Goal: Information Seeking & Learning: Learn about a topic

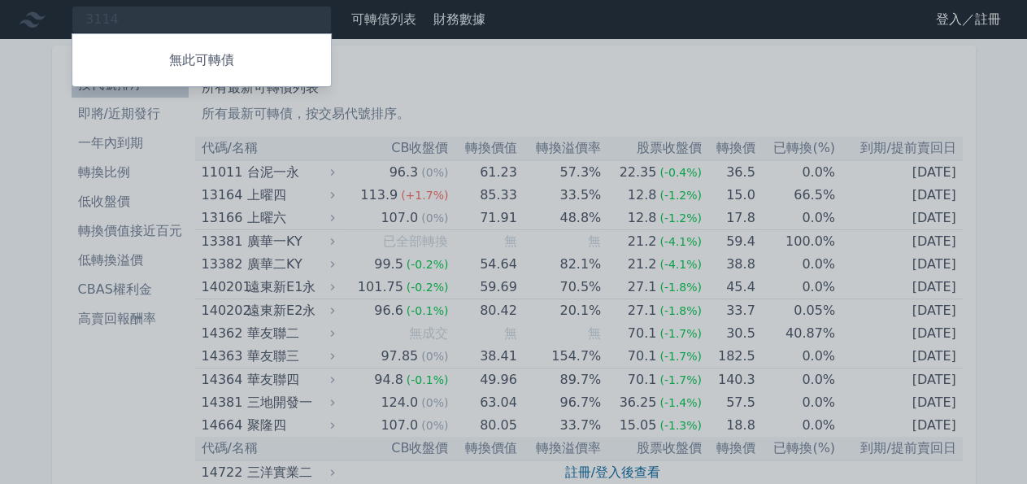
type input "3114"
click at [569, 97] on div at bounding box center [513, 242] width 1027 height 484
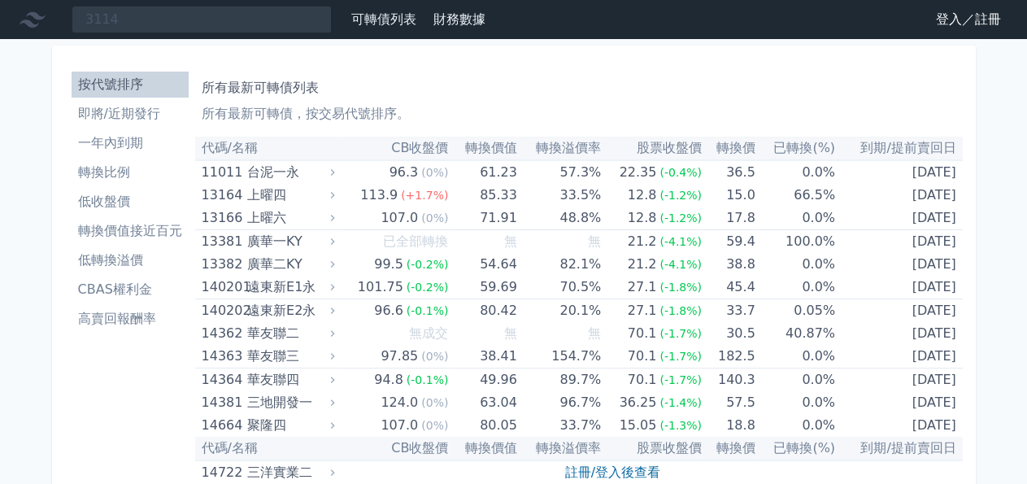
click at [129, 141] on li "一年內到期" at bounding box center [130, 143] width 117 height 20
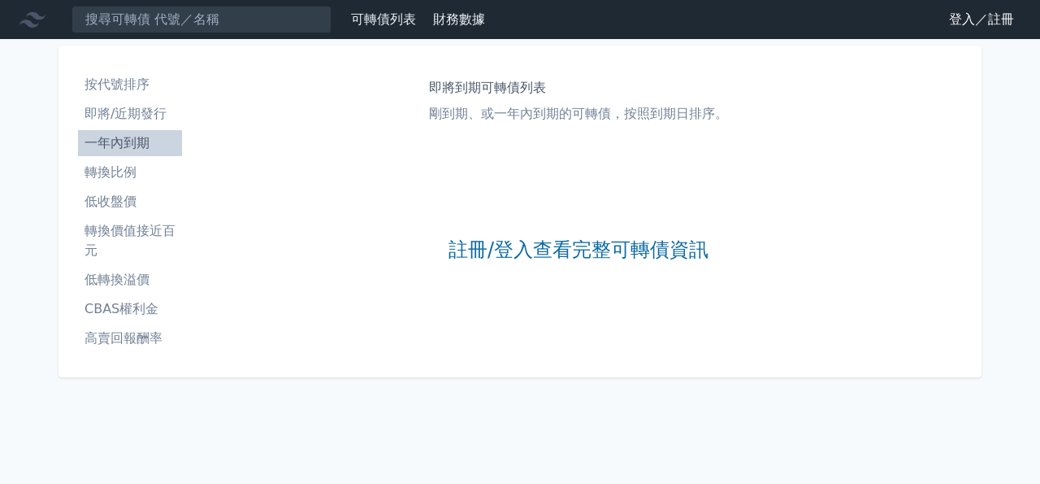
click at [143, 113] on li "即將/近期發行" at bounding box center [130, 114] width 104 height 20
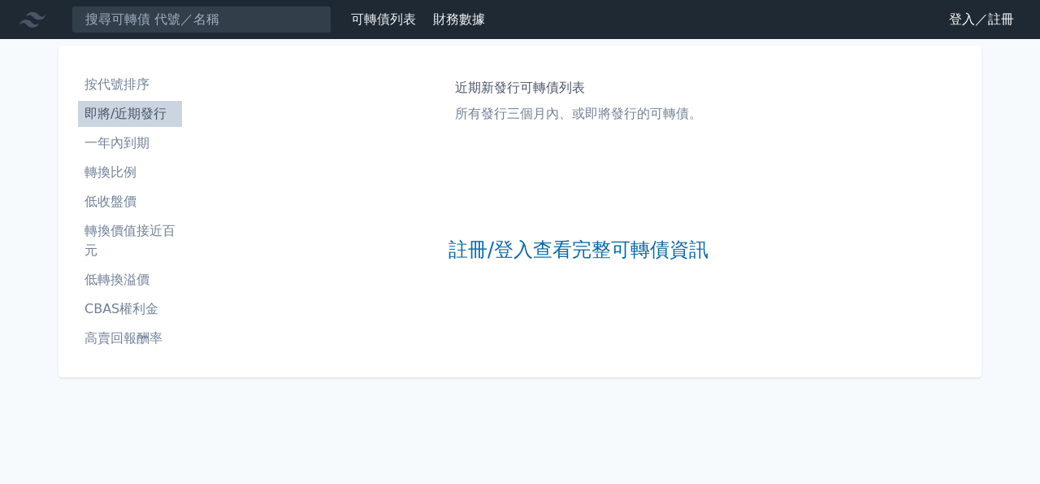
click at [137, 86] on li "按代號排序" at bounding box center [130, 85] width 104 height 20
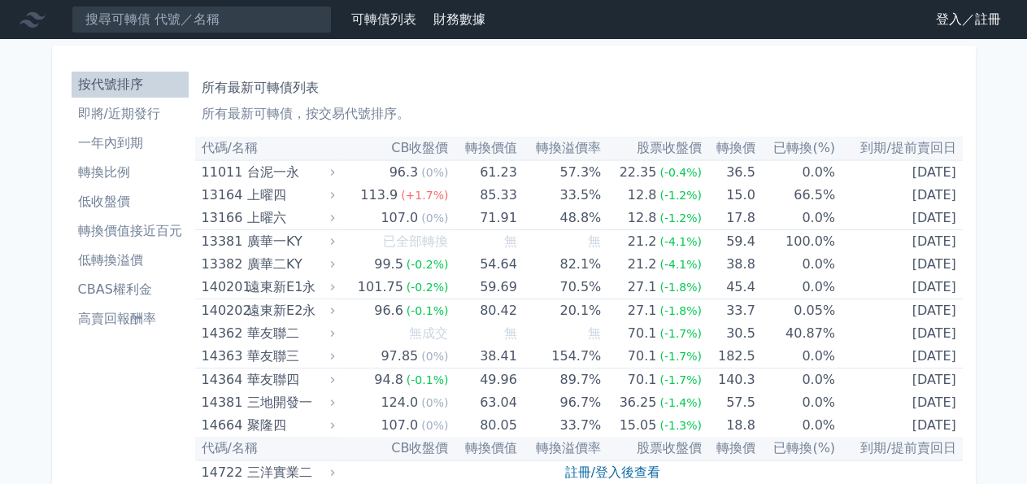
click at [147, 232] on li "轉換價值接近百元" at bounding box center [130, 231] width 117 height 20
